Goal: Task Accomplishment & Management: Manage account settings

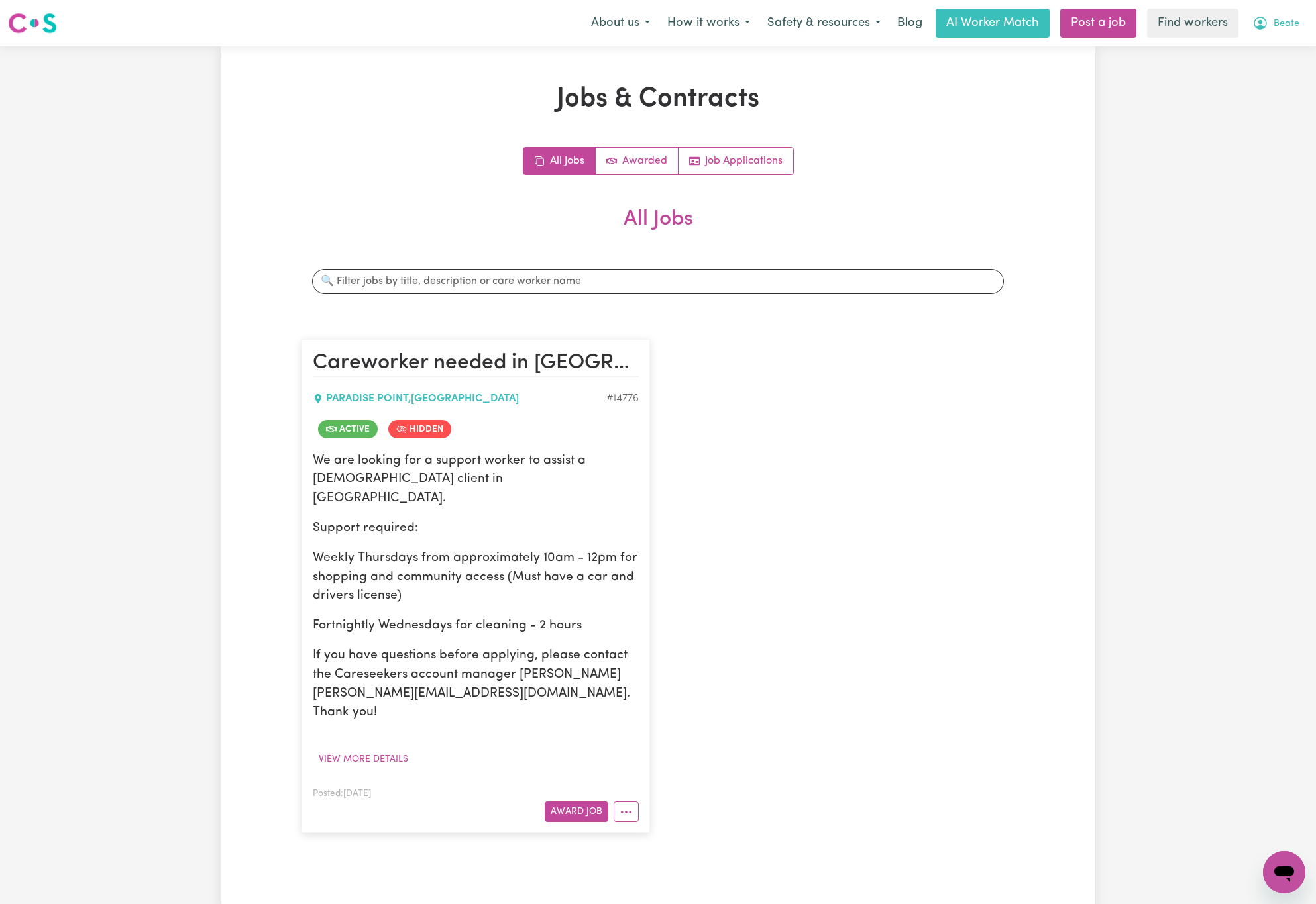
click at [1293, 16] on button "Beate" at bounding box center [1276, 23] width 64 height 28
click at [1288, 70] on link "Logout" at bounding box center [1255, 76] width 105 height 25
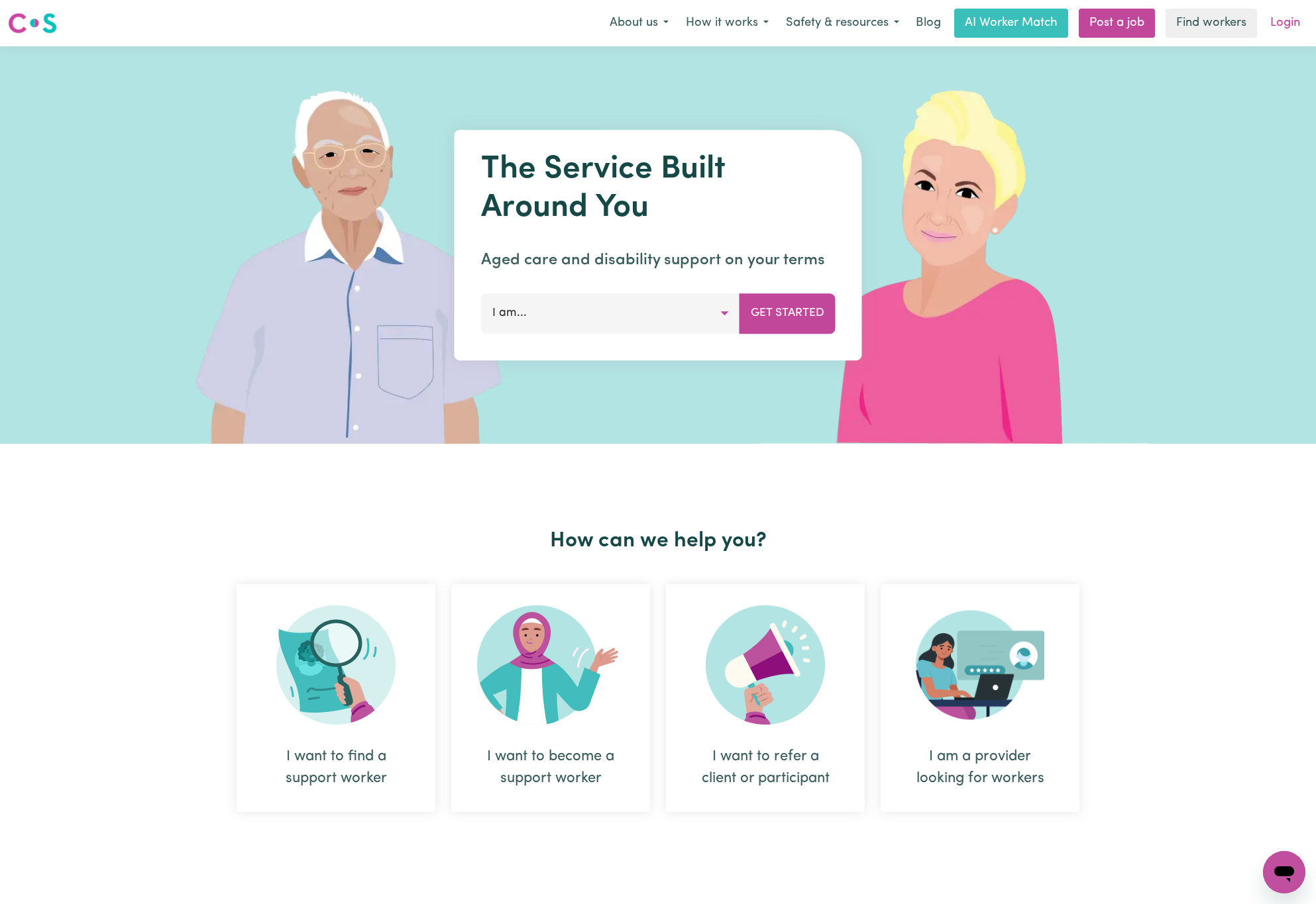
click at [1289, 20] on link "Login" at bounding box center [1285, 23] width 46 height 29
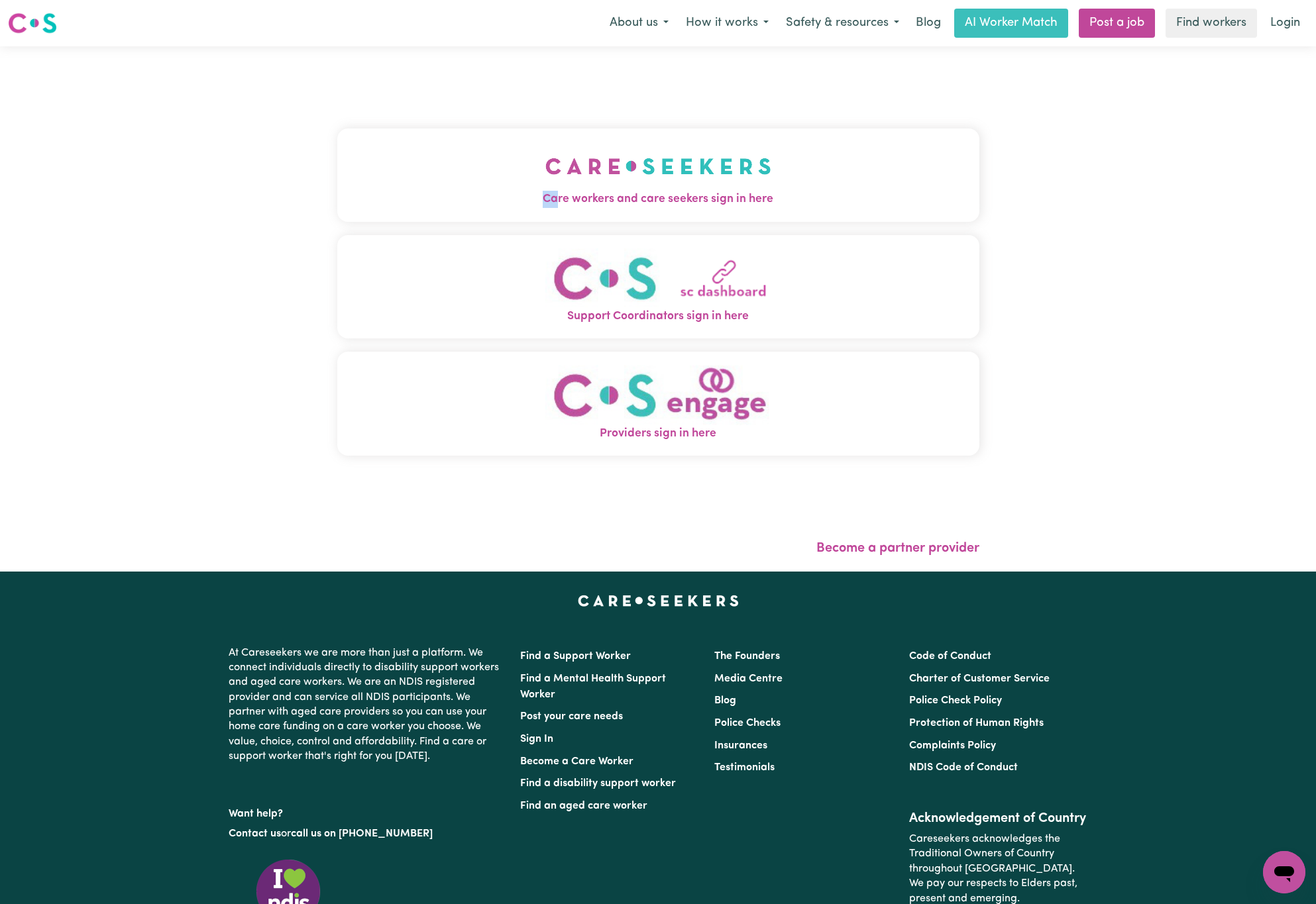
click at [428, 226] on div "Care workers and care seekers sign in here Support Coordinators sign in here Pr…" at bounding box center [658, 299] width 642 height 452
click at [577, 184] on img "Care workers and care seekers sign in here" at bounding box center [658, 166] width 226 height 49
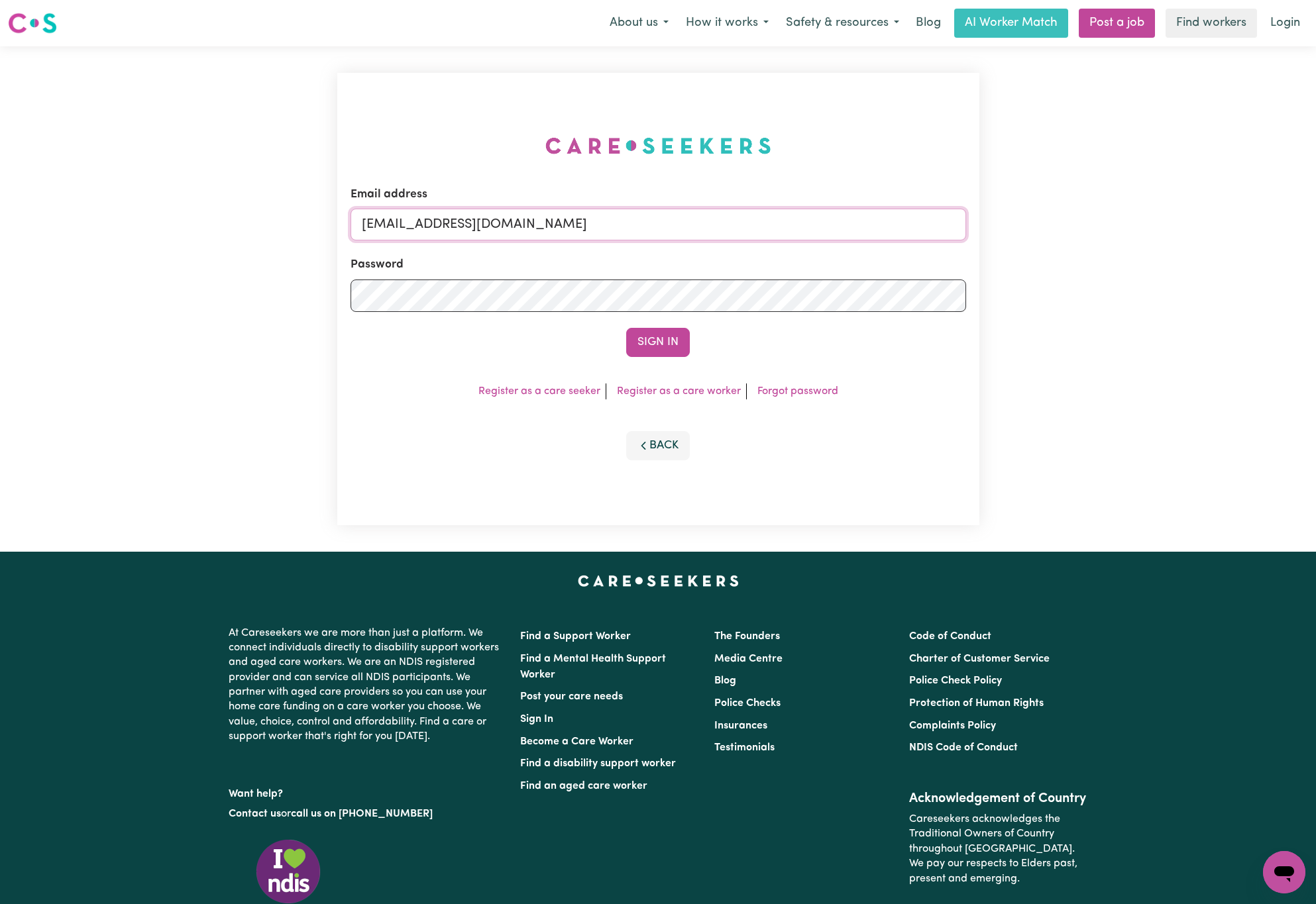
drag, startPoint x: 434, startPoint y: 225, endPoint x: 894, endPoint y: 212, distance: 460.2
click at [894, 212] on input "[EMAIL_ADDRESS][DOMAIN_NAME]" at bounding box center [658, 224] width 616 height 32
paste input "eileen_malcolm_1323"
type input "[EMAIL_ADDRESS][DOMAIN_NAME]"
click at [626, 328] on button "Sign In" at bounding box center [658, 343] width 63 height 29
